Goal: Task Accomplishment & Management: Manage account settings

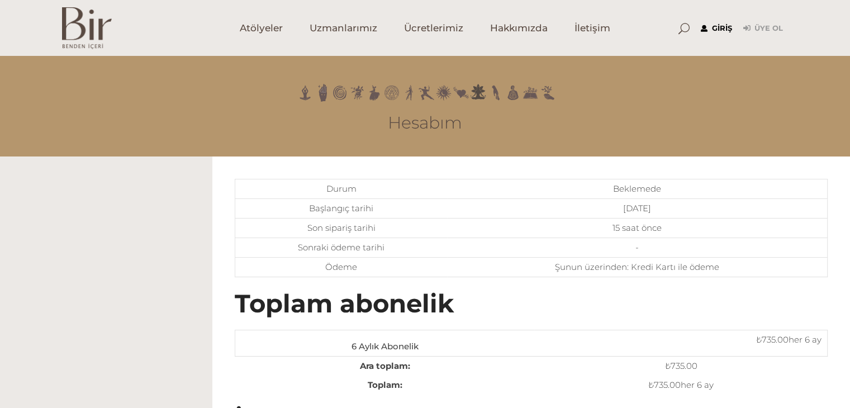
type input "[EMAIL_ADDRESS][DOMAIN_NAME]"
click at [706, 30] on link "Giriş" at bounding box center [716, 28] width 31 height 13
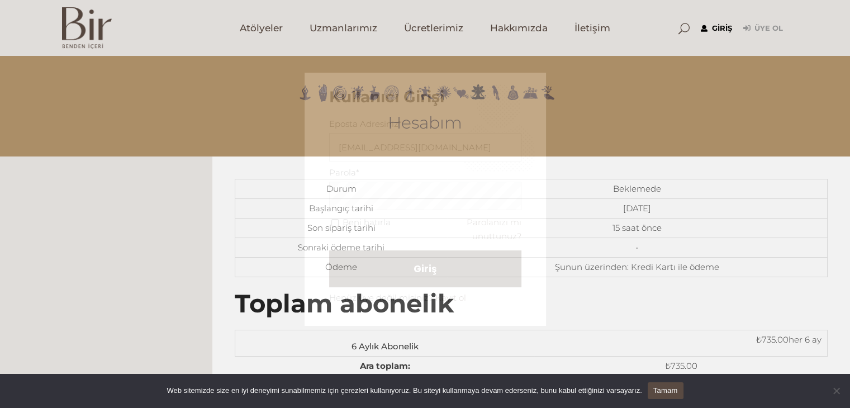
scroll to position [15682, 0]
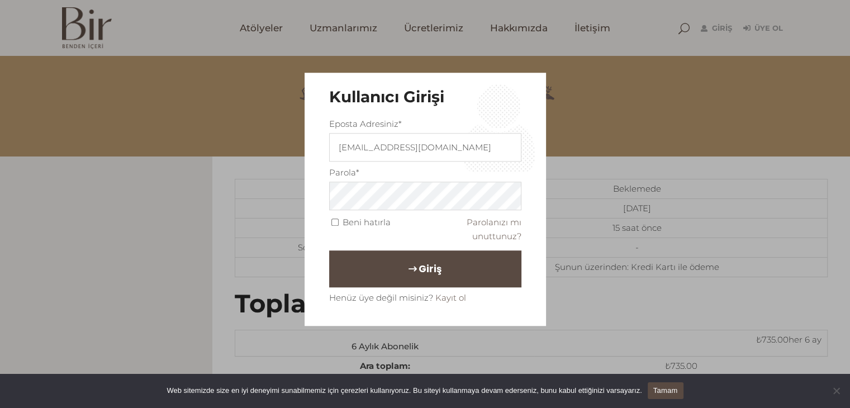
click at [423, 276] on span "Giriş" at bounding box center [430, 268] width 23 height 19
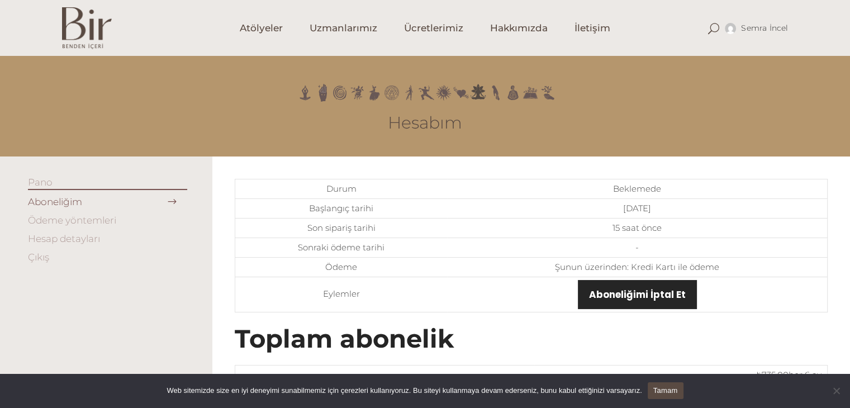
scroll to position [15682, 0]
click at [635, 299] on link "Aboneliğimi İptal Et" at bounding box center [637, 294] width 119 height 29
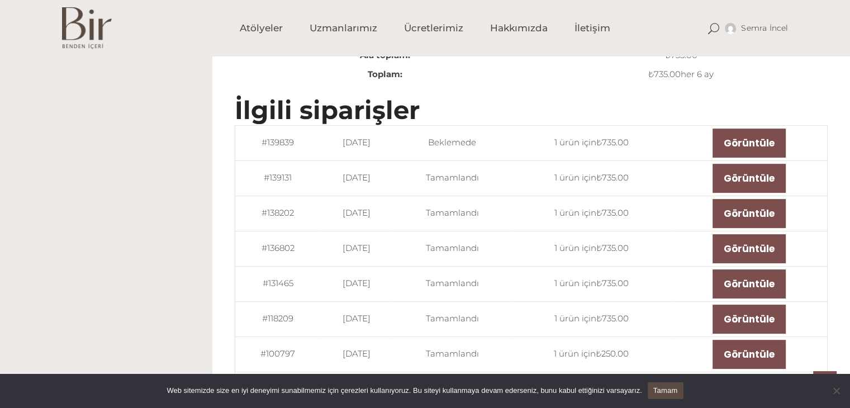
scroll to position [45, 0]
